Goal: Task Accomplishment & Management: Manage account settings

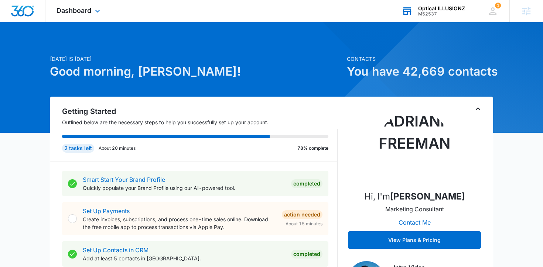
click at [448, 10] on div "Optical ILLUSIONZ" at bounding box center [441, 9] width 47 height 6
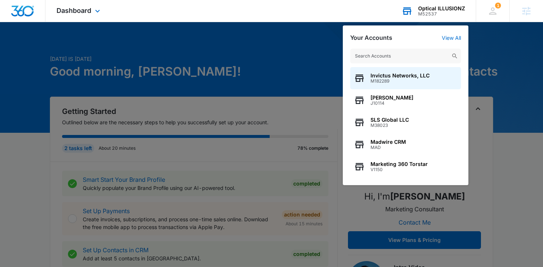
click at [387, 59] on input "text" at bounding box center [405, 56] width 111 height 15
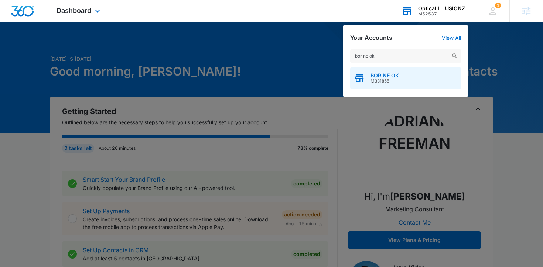
type input "bor ne ok"
click at [388, 75] on span "BOR NE OK" at bounding box center [384, 76] width 28 height 6
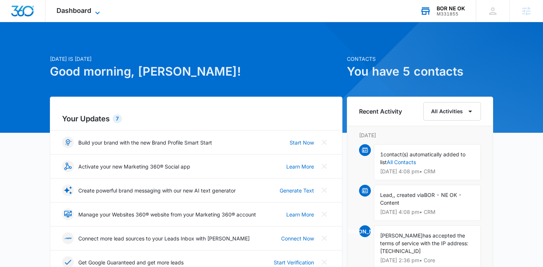
click at [88, 14] on span "Dashboard" at bounding box center [73, 11] width 35 height 8
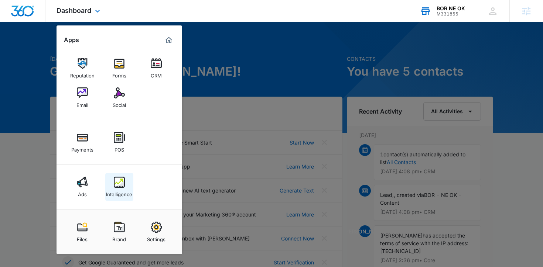
click at [119, 182] on img at bounding box center [119, 182] width 11 height 11
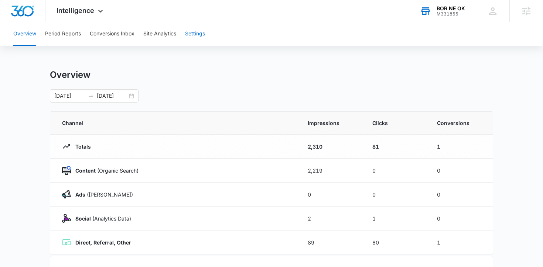
click at [198, 33] on button "Settings" at bounding box center [195, 34] width 20 height 24
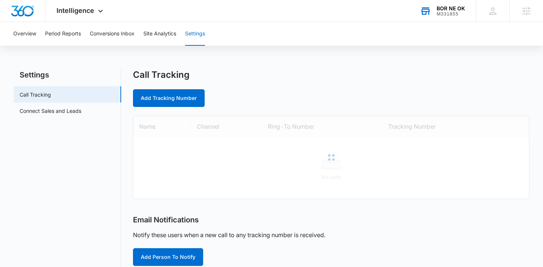
click at [241, 88] on div "Call Tracking Add Tracking Number" at bounding box center [331, 88] width 397 height 38
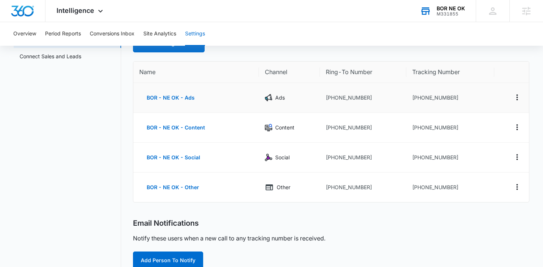
scroll to position [51, 0]
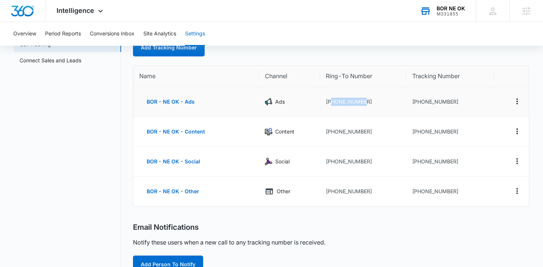
drag, startPoint x: 331, startPoint y: 101, endPoint x: 369, endPoint y: 101, distance: 37.3
click at [369, 101] on td "[PHONE_NUMBER]" at bounding box center [363, 102] width 86 height 30
copy td "9187292837"
